Goal: Task Accomplishment & Management: Complete application form

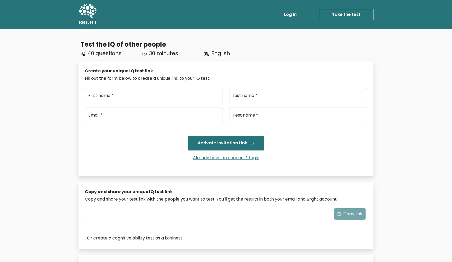
click at [352, 12] on link "Take the test" at bounding box center [346, 14] width 54 height 11
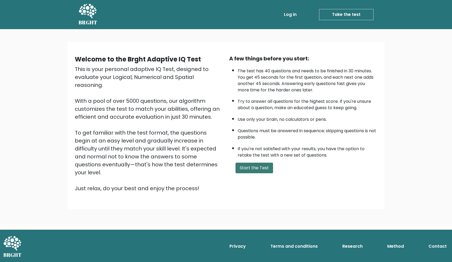
click at [252, 173] on button "Start the Test" at bounding box center [255, 167] width 38 height 11
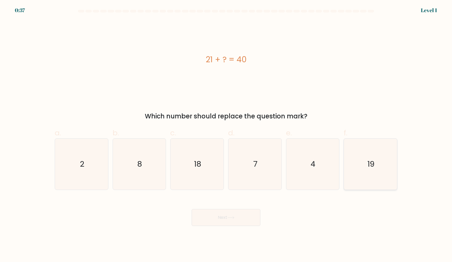
click at [360, 165] on icon "19" at bounding box center [370, 163] width 51 height 51
click at [226, 134] on input "f. 19" at bounding box center [226, 132] width 0 height 3
radio input "true"
click at [249, 212] on button "Next" at bounding box center [226, 217] width 69 height 17
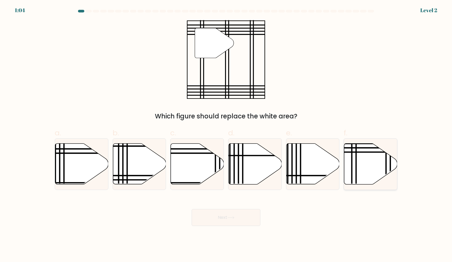
click at [376, 171] on icon at bounding box center [370, 163] width 53 height 41
click at [226, 134] on input "f." at bounding box center [226, 132] width 0 height 3
radio input "true"
click at [231, 219] on button "Next" at bounding box center [226, 217] width 69 height 17
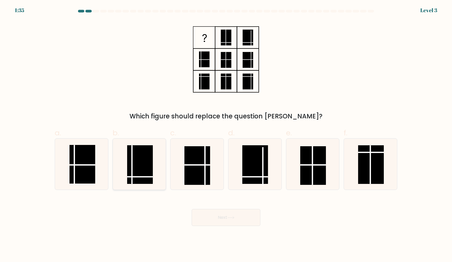
click at [137, 155] on rect at bounding box center [140, 164] width 26 height 39
click at [226, 134] on input "b." at bounding box center [226, 132] width 0 height 3
radio input "true"
click at [212, 214] on button "Next" at bounding box center [226, 217] width 69 height 17
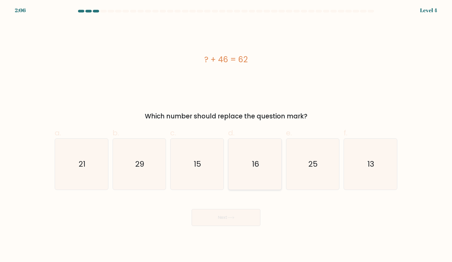
click at [260, 175] on icon "16" at bounding box center [255, 163] width 51 height 51
click at [226, 134] on input "d. 16" at bounding box center [226, 132] width 0 height 3
radio input "true"
click at [218, 217] on button "Next" at bounding box center [226, 217] width 69 height 17
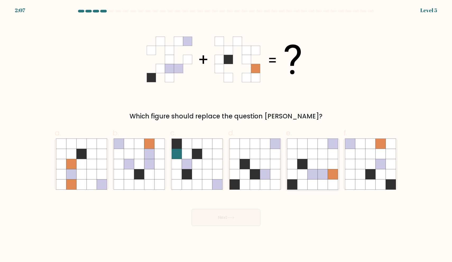
click at [322, 154] on icon at bounding box center [323, 154] width 10 height 10
click at [226, 134] on input "e." at bounding box center [226, 132] width 0 height 3
radio input "true"
click at [227, 217] on button "Next" at bounding box center [226, 217] width 69 height 17
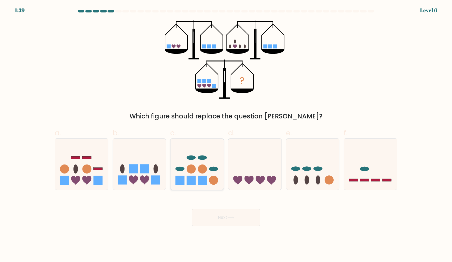
click at [216, 154] on icon at bounding box center [197, 164] width 53 height 44
click at [226, 134] on input "c." at bounding box center [226, 132] width 0 height 3
radio input "true"
click at [241, 219] on button "Next" at bounding box center [226, 217] width 69 height 17
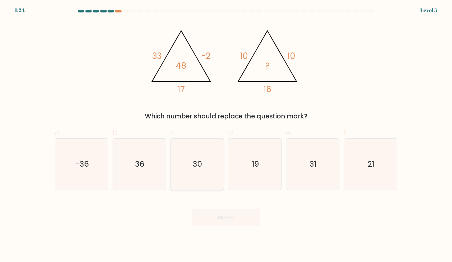
click at [212, 168] on icon "30" at bounding box center [197, 163] width 51 height 51
click at [226, 134] on input "c. 30" at bounding box center [226, 132] width 0 height 3
radio input "true"
click at [231, 219] on button "Next" at bounding box center [226, 217] width 69 height 17
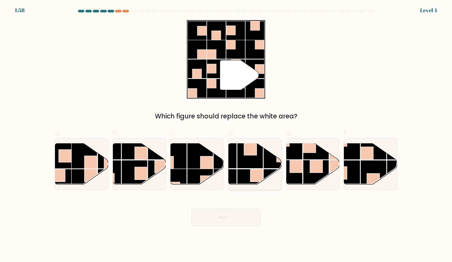
click at [245, 161] on rect at bounding box center [250, 155] width 26 height 26
click at [226, 134] on input "d." at bounding box center [226, 132] width 0 height 3
radio input "true"
click at [239, 216] on button "Next" at bounding box center [226, 217] width 69 height 17
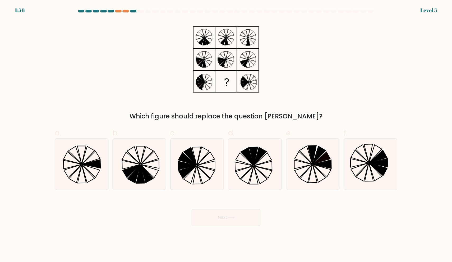
click at [239, 216] on button "Next" at bounding box center [226, 217] width 69 height 17
click at [206, 171] on icon at bounding box center [197, 163] width 51 height 51
click at [226, 134] on input "c." at bounding box center [226, 132] width 0 height 3
radio input "true"
click at [231, 221] on button "Next" at bounding box center [226, 217] width 69 height 17
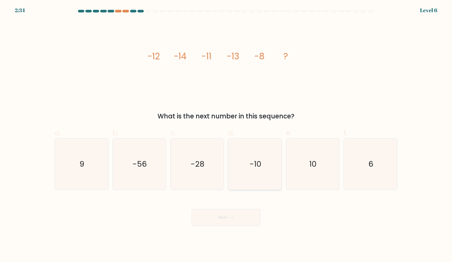
click at [264, 168] on icon "-10" at bounding box center [255, 163] width 51 height 51
click at [226, 134] on input "d. -10" at bounding box center [226, 132] width 0 height 3
radio input "true"
click at [229, 212] on button "Next" at bounding box center [226, 217] width 69 height 17
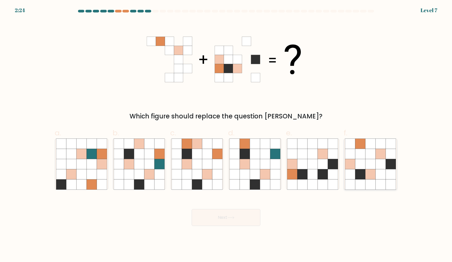
click at [392, 164] on icon at bounding box center [391, 164] width 10 height 10
click at [226, 134] on input "f." at bounding box center [226, 132] width 0 height 3
radio input "true"
click at [204, 215] on button "Next" at bounding box center [226, 217] width 69 height 17
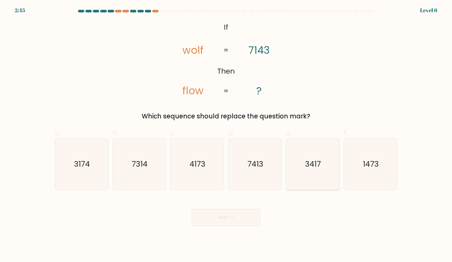
click at [303, 168] on icon "3417" at bounding box center [312, 163] width 51 height 51
click at [226, 134] on input "e. 3417" at bounding box center [226, 132] width 0 height 3
radio input "true"
click at [244, 216] on button "Next" at bounding box center [226, 217] width 69 height 17
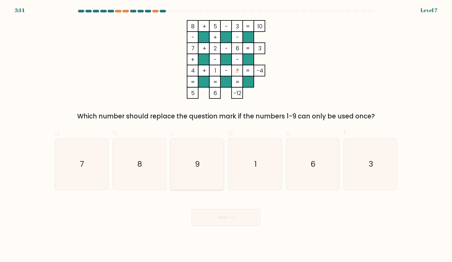
click at [218, 172] on icon "9" at bounding box center [197, 163] width 51 height 51
click at [226, 134] on input "c. 9" at bounding box center [226, 132] width 0 height 3
radio input "true"
click at [227, 215] on button "Next" at bounding box center [226, 217] width 69 height 17
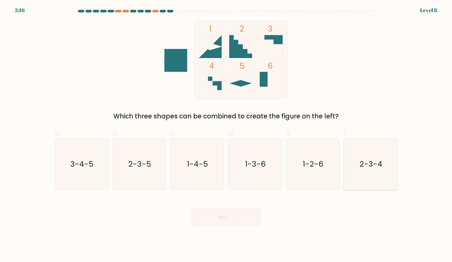
click at [368, 176] on icon "2-3-4" at bounding box center [370, 163] width 51 height 51
click at [226, 134] on input "f. 2-3-4" at bounding box center [226, 132] width 0 height 3
radio input "true"
click at [230, 221] on button "Next" at bounding box center [226, 217] width 69 height 17
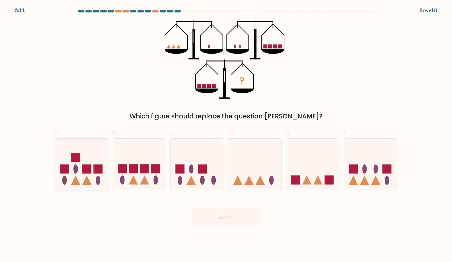
click at [91, 162] on icon at bounding box center [81, 164] width 53 height 44
click at [226, 134] on input "a." at bounding box center [226, 132] width 0 height 3
radio input "true"
click at [243, 215] on button "Next" at bounding box center [226, 217] width 69 height 17
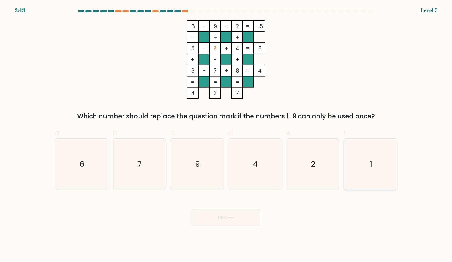
click at [361, 159] on icon "1" at bounding box center [370, 163] width 51 height 51
click at [226, 134] on input "f. 1" at bounding box center [226, 132] width 0 height 3
radio input "true"
click at [240, 214] on button "Next" at bounding box center [226, 217] width 69 height 17
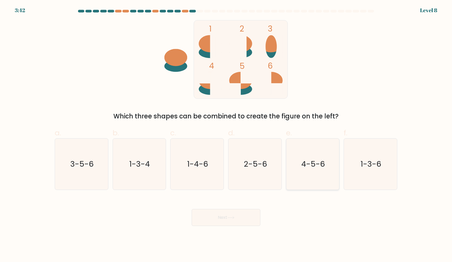
click at [302, 178] on icon "4-5-6" at bounding box center [312, 163] width 51 height 51
click at [226, 134] on input "e. 4-5-6" at bounding box center [226, 132] width 0 height 3
radio input "true"
click at [231, 216] on icon at bounding box center [230, 217] width 7 height 3
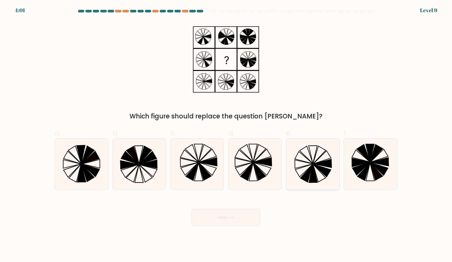
click at [308, 167] on icon at bounding box center [312, 163] width 51 height 51
click at [226, 134] on input "e." at bounding box center [226, 132] width 0 height 3
radio input "true"
click at [223, 223] on button "Next" at bounding box center [226, 217] width 69 height 17
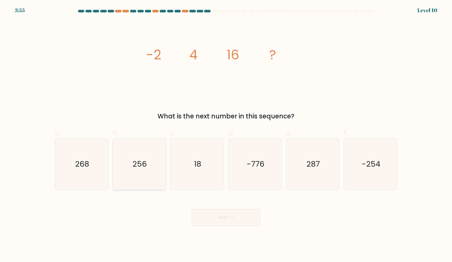
click at [132, 158] on icon "256" at bounding box center [139, 163] width 51 height 51
click at [226, 134] on input "b. 256" at bounding box center [226, 132] width 0 height 3
radio input "true"
click at [208, 218] on button "Next" at bounding box center [226, 217] width 69 height 17
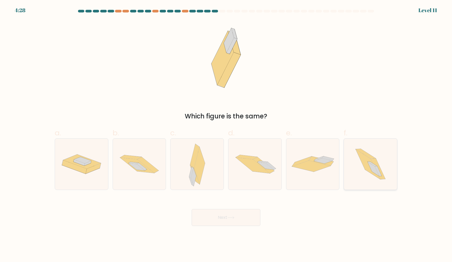
click at [365, 166] on icon at bounding box center [368, 164] width 24 height 30
click at [226, 134] on input "f." at bounding box center [226, 132] width 0 height 3
radio input "true"
click at [231, 216] on icon at bounding box center [230, 217] width 7 height 3
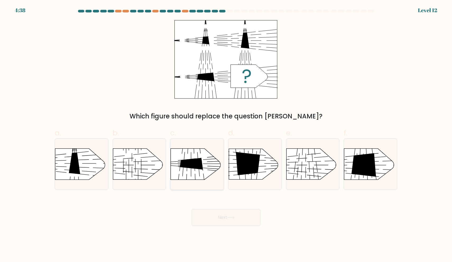
click at [207, 172] on rect at bounding box center [218, 139] width 138 height 105
click at [226, 134] on input "c." at bounding box center [226, 132] width 0 height 3
radio input "true"
click at [373, 158] on icon at bounding box center [364, 165] width 25 height 24
click at [226, 134] on input "f." at bounding box center [226, 132] width 0 height 3
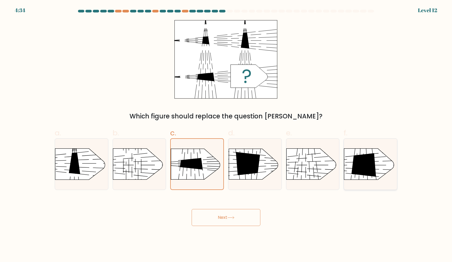
radio input "true"
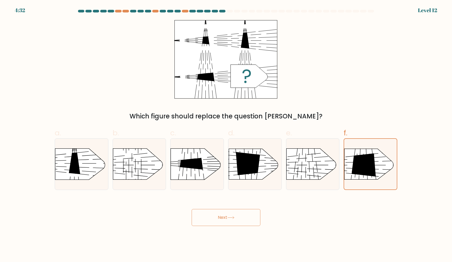
click at [254, 217] on button "Next" at bounding box center [226, 217] width 69 height 17
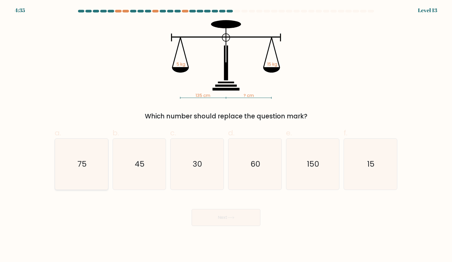
click at [64, 152] on icon "75" at bounding box center [81, 163] width 51 height 51
click at [226, 134] on input "a. 75" at bounding box center [226, 132] width 0 height 3
radio input "true"
click at [253, 157] on icon "60" at bounding box center [255, 163] width 51 height 51
click at [226, 134] on input "d. 60" at bounding box center [226, 132] width 0 height 3
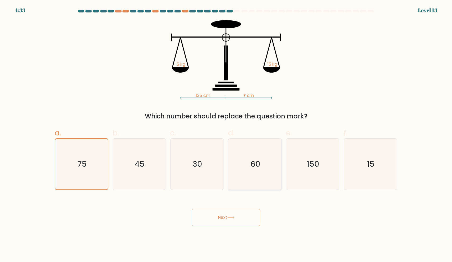
radio input "true"
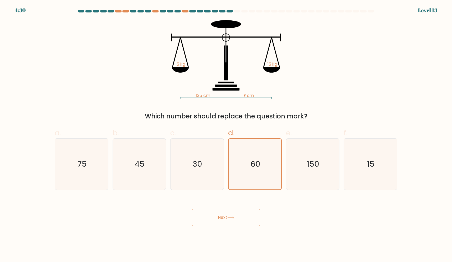
click at [239, 212] on button "Next" at bounding box center [226, 217] width 69 height 17
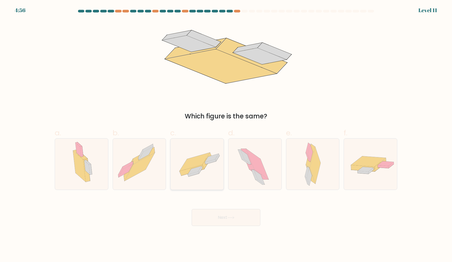
click at [214, 160] on icon at bounding box center [210, 161] width 11 height 5
click at [226, 134] on input "c." at bounding box center [226, 132] width 0 height 3
radio input "true"
click at [220, 217] on button "Next" at bounding box center [226, 217] width 69 height 17
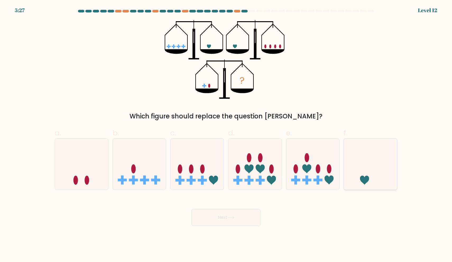
click at [379, 174] on icon at bounding box center [370, 164] width 53 height 44
click at [226, 134] on input "f." at bounding box center [226, 132] width 0 height 3
radio input "true"
click at [248, 219] on button "Next" at bounding box center [226, 217] width 69 height 17
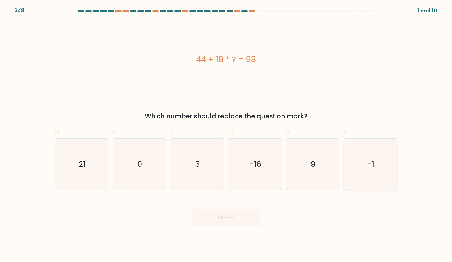
click at [391, 167] on icon "-1" at bounding box center [370, 163] width 51 height 51
click at [226, 134] on input "f. -1" at bounding box center [226, 132] width 0 height 3
radio input "true"
click at [248, 211] on button "Next" at bounding box center [226, 217] width 69 height 17
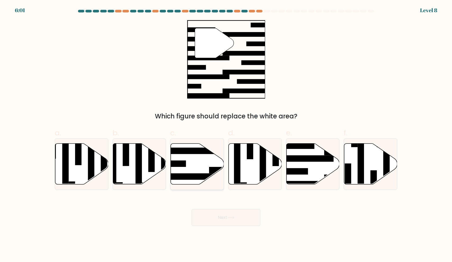
click at [194, 158] on icon at bounding box center [197, 163] width 53 height 41
click at [226, 134] on input "c." at bounding box center [226, 132] width 0 height 3
radio input "true"
click at [212, 215] on button "Next" at bounding box center [226, 217] width 69 height 17
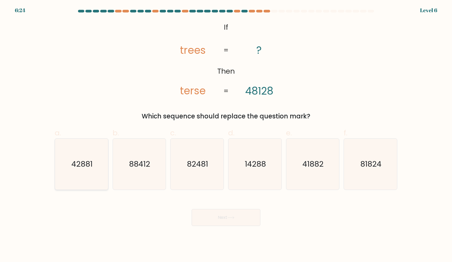
click at [80, 160] on text "42881" at bounding box center [81, 163] width 21 height 11
click at [226, 134] on input "a. 42881" at bounding box center [226, 132] width 0 height 3
radio input "true"
click at [312, 168] on text "41882" at bounding box center [313, 163] width 21 height 11
click at [226, 134] on input "e. 41882" at bounding box center [226, 132] width 0 height 3
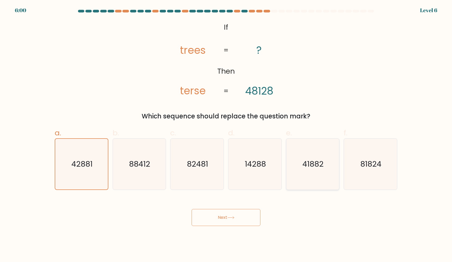
radio input "true"
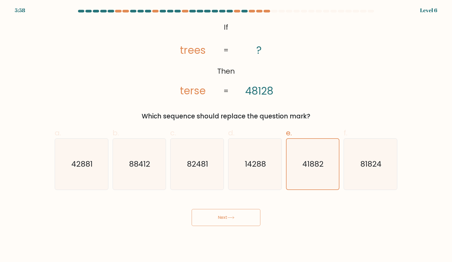
click at [230, 217] on icon at bounding box center [230, 217] width 7 height 3
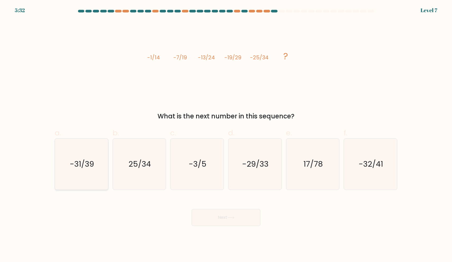
click at [90, 172] on icon "-31/39" at bounding box center [81, 163] width 51 height 51
click at [226, 134] on input "a. -31/39" at bounding box center [226, 132] width 0 height 3
radio input "true"
click at [234, 216] on icon at bounding box center [230, 217] width 7 height 3
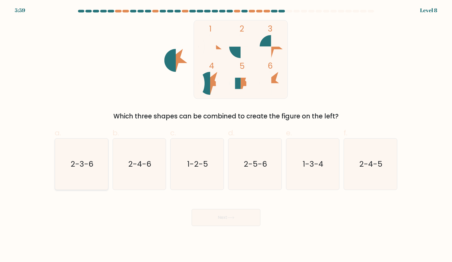
click at [75, 162] on text "2-3-6" at bounding box center [82, 163] width 23 height 11
click at [226, 134] on input "a. 2-3-6" at bounding box center [226, 132] width 0 height 3
radio input "true"
click at [210, 218] on button "Next" at bounding box center [226, 217] width 69 height 17
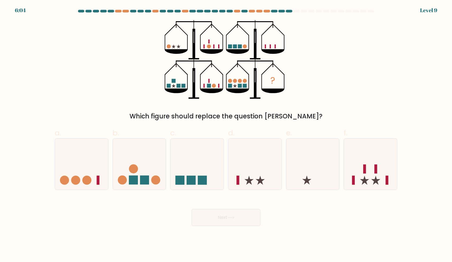
click at [210, 218] on button "Next" at bounding box center [226, 217] width 69 height 17
click at [368, 163] on icon at bounding box center [370, 164] width 53 height 44
click at [226, 134] on input "f." at bounding box center [226, 132] width 0 height 3
radio input "true"
click at [200, 217] on button "Next" at bounding box center [226, 217] width 69 height 17
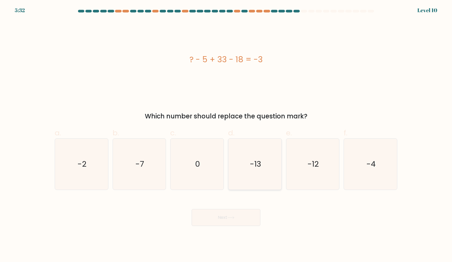
click at [254, 145] on icon "-13" at bounding box center [255, 163] width 51 height 51
click at [226, 134] on input "d. -13" at bounding box center [226, 132] width 0 height 3
radio input "true"
click at [244, 217] on button "Next" at bounding box center [226, 217] width 69 height 17
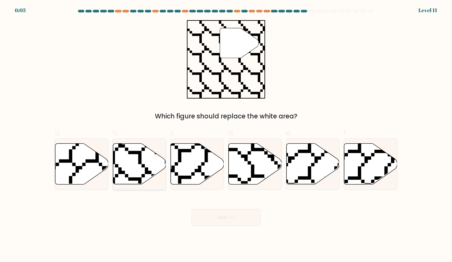
click at [124, 166] on icon at bounding box center [139, 163] width 53 height 41
click at [226, 134] on input "b." at bounding box center [226, 132] width 0 height 3
radio input "true"
click at [205, 213] on button "Next" at bounding box center [226, 217] width 69 height 17
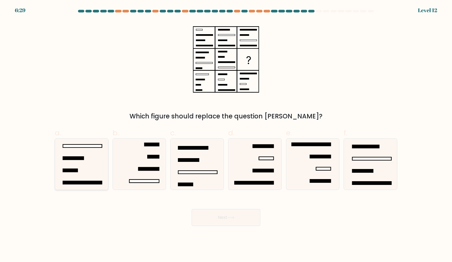
click at [93, 148] on icon at bounding box center [81, 163] width 51 height 51
click at [226, 134] on input "a." at bounding box center [226, 132] width 0 height 3
radio input "true"
click at [213, 222] on button "Next" at bounding box center [226, 217] width 69 height 17
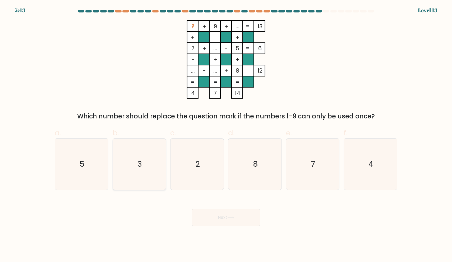
click at [151, 164] on icon "3" at bounding box center [139, 163] width 51 height 51
click at [226, 134] on input "b. 3" at bounding box center [226, 132] width 0 height 3
radio input "true"
click at [225, 222] on button "Next" at bounding box center [226, 217] width 69 height 17
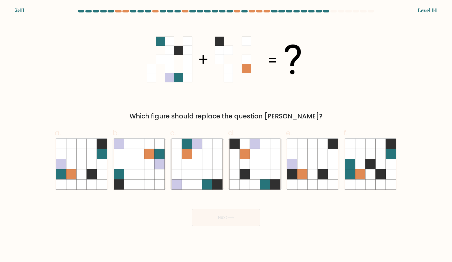
click at [225, 222] on button "Next" at bounding box center [226, 217] width 69 height 17
click at [76, 162] on icon at bounding box center [71, 164] width 10 height 10
click at [226, 134] on input "a." at bounding box center [226, 132] width 0 height 3
radio input "true"
click at [235, 213] on button "Next" at bounding box center [226, 217] width 69 height 17
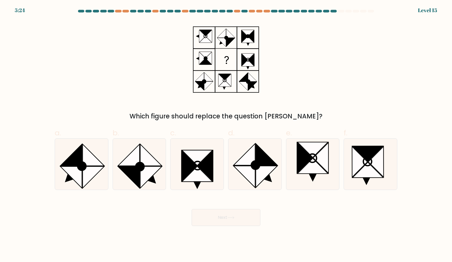
click at [235, 213] on button "Next" at bounding box center [226, 217] width 69 height 17
click at [99, 178] on icon at bounding box center [81, 163] width 51 height 51
click at [226, 134] on input "a." at bounding box center [226, 132] width 0 height 3
radio input "true"
click at [207, 213] on button "Next" at bounding box center [226, 217] width 69 height 17
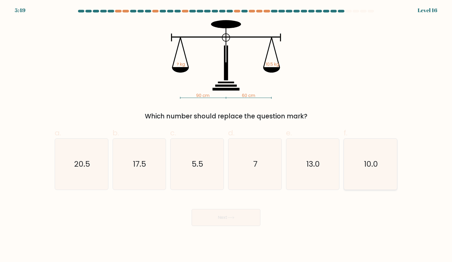
click at [351, 169] on icon "10.0" at bounding box center [370, 163] width 51 height 51
click at [226, 134] on input "f. 10.0" at bounding box center [226, 132] width 0 height 3
radio input "true"
click at [244, 222] on button "Next" at bounding box center [226, 217] width 69 height 17
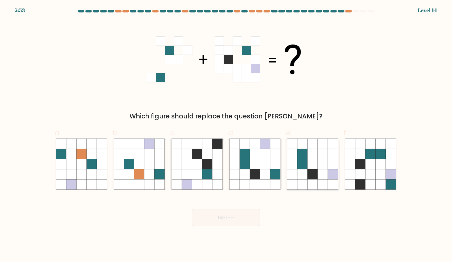
click at [313, 156] on icon at bounding box center [313, 154] width 10 height 10
click at [226, 134] on input "e." at bounding box center [226, 132] width 0 height 3
radio input "true"
click at [260, 174] on icon at bounding box center [255, 174] width 10 height 10
click at [226, 134] on input "d." at bounding box center [226, 132] width 0 height 3
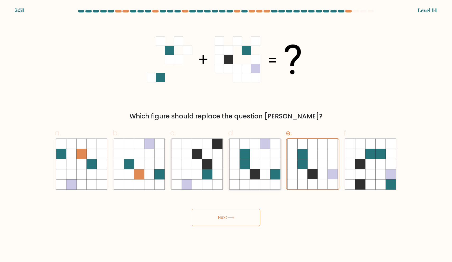
radio input "true"
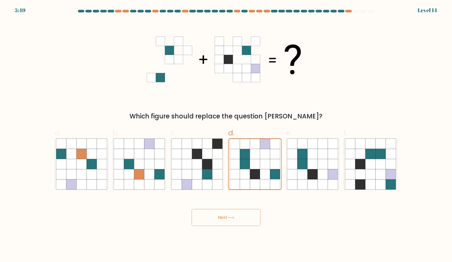
click at [234, 216] on icon at bounding box center [230, 217] width 7 height 3
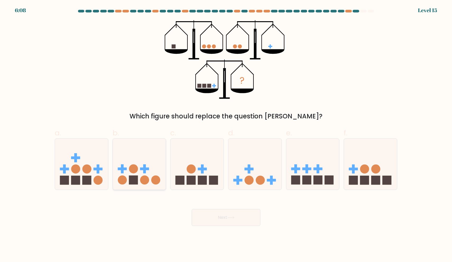
click at [126, 168] on rect at bounding box center [122, 168] width 9 height 3
click at [226, 134] on input "b." at bounding box center [226, 132] width 0 height 3
radio input "true"
click at [219, 212] on button "Next" at bounding box center [226, 217] width 69 height 17
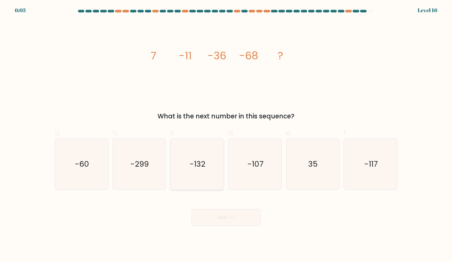
click at [193, 166] on text "-132" at bounding box center [198, 163] width 16 height 11
click at [226, 134] on input "c. -132" at bounding box center [226, 132] width 0 height 3
radio input "true"
click at [221, 215] on button "Next" at bounding box center [226, 217] width 69 height 17
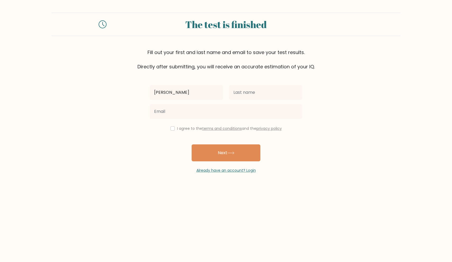
type input "Dustin"
type input "Taboada"
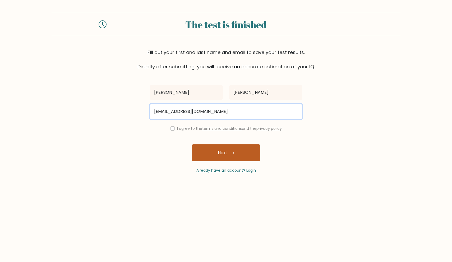
type input "dustingilltaboada@gmail.com"
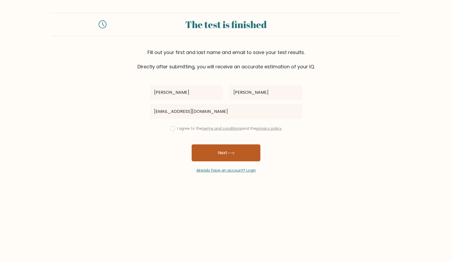
click at [212, 150] on button "Next" at bounding box center [226, 152] width 69 height 17
click at [171, 127] on input "checkbox" at bounding box center [173, 128] width 4 height 4
checkbox input "true"
click at [230, 156] on button "Next" at bounding box center [226, 152] width 69 height 17
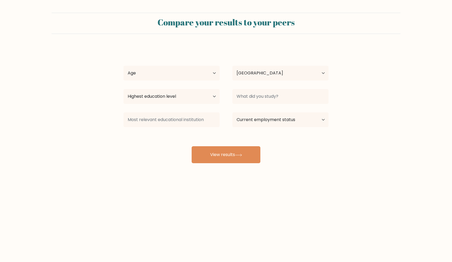
select select "PH"
select select "25_34"
select select "bachelors_degree"
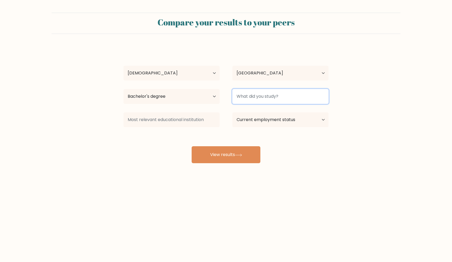
click at [251, 95] on input at bounding box center [280, 96] width 96 height 15
type input "M"
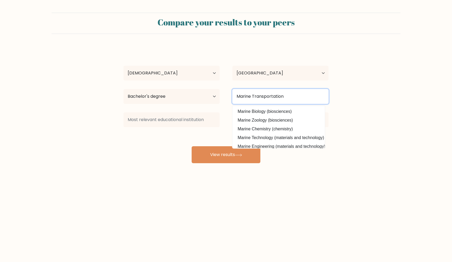
type input "Marine Transportation"
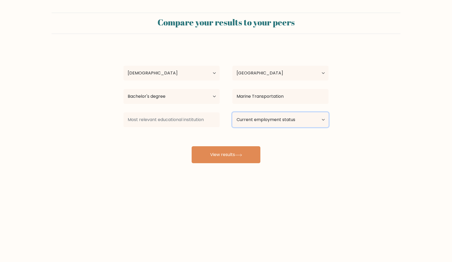
select select "other"
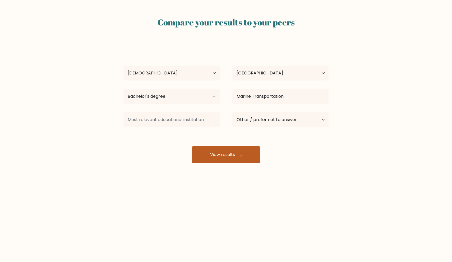
click at [236, 154] on button "View results" at bounding box center [226, 154] width 69 height 17
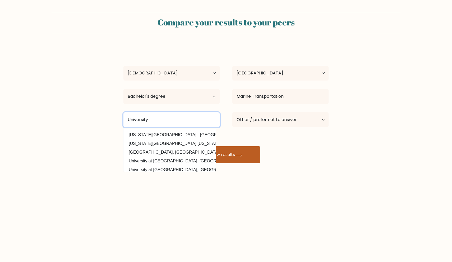
type input "University"
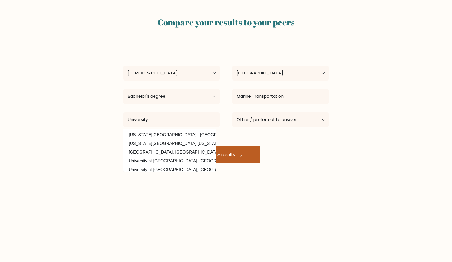
click at [237, 162] on button "View results" at bounding box center [226, 154] width 69 height 17
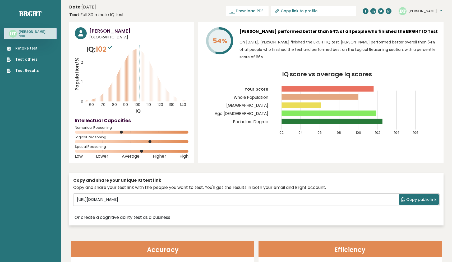
click at [408, 13] on div "[PERSON_NAME] Dashboard Profile Settings Logout" at bounding box center [420, 11] width 43 height 8
click at [422, 10] on button "[PERSON_NAME]" at bounding box center [426, 10] width 34 height 5
click at [418, 41] on link "Logout" at bounding box center [422, 41] width 27 height 7
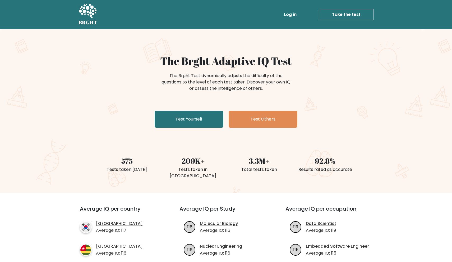
click at [287, 17] on link "Log in" at bounding box center [290, 14] width 17 height 11
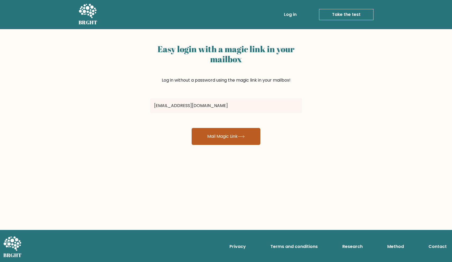
type input "[EMAIL_ADDRESS][DOMAIN_NAME]"
click at [222, 138] on button "Mail Magic Link" at bounding box center [226, 136] width 69 height 17
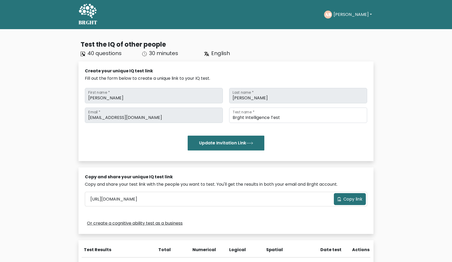
click at [360, 16] on button "[PERSON_NAME]" at bounding box center [353, 14] width 42 height 7
click at [359, 22] on link "Dashboard" at bounding box center [346, 25] width 42 height 8
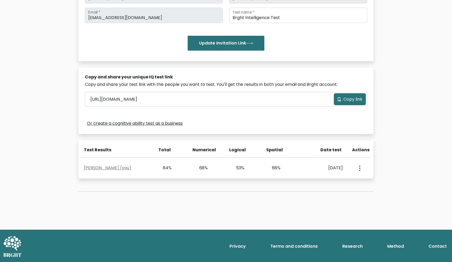
scroll to position [100, 0]
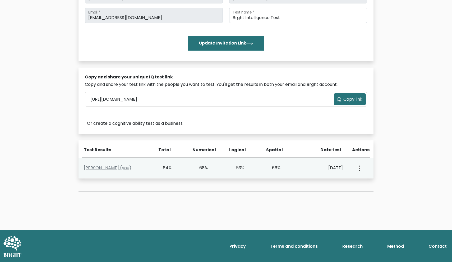
click at [360, 168] on circle "button" at bounding box center [359, 167] width 1 height 1
click at [374, 181] on link "View Profile" at bounding box center [379, 183] width 42 height 8
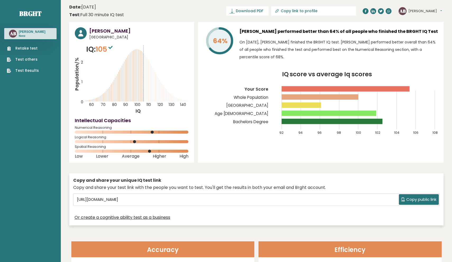
click at [414, 10] on button "[PERSON_NAME]" at bounding box center [426, 10] width 34 height 5
click at [413, 42] on link "Logout" at bounding box center [422, 41] width 27 height 7
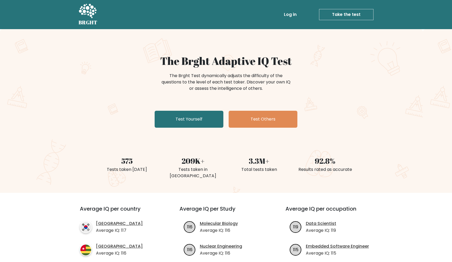
click at [297, 14] on link "Log in" at bounding box center [290, 14] width 17 height 11
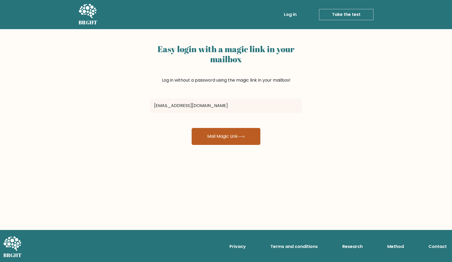
type input "[EMAIL_ADDRESS][DOMAIN_NAME]"
click at [225, 139] on button "Mail Magic Link" at bounding box center [226, 136] width 69 height 17
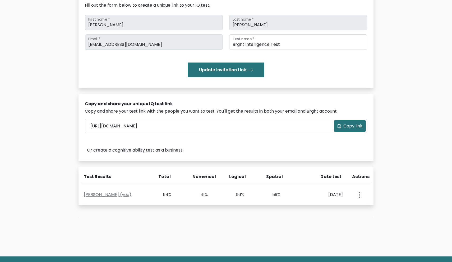
scroll to position [73, 0]
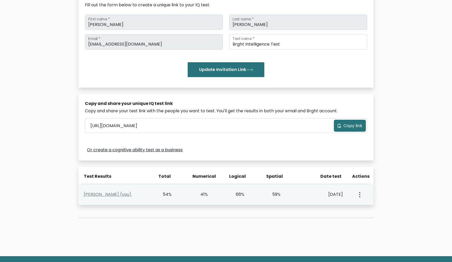
click at [144, 193] on div "[PERSON_NAME] (you)" at bounding box center [117, 194] width 73 height 6
click at [359, 192] on button "button" at bounding box center [359, 194] width 4 height 16
click at [362, 209] on link "View Profile" at bounding box center [379, 209] width 42 height 8
